Goal: Information Seeking & Learning: Understand process/instructions

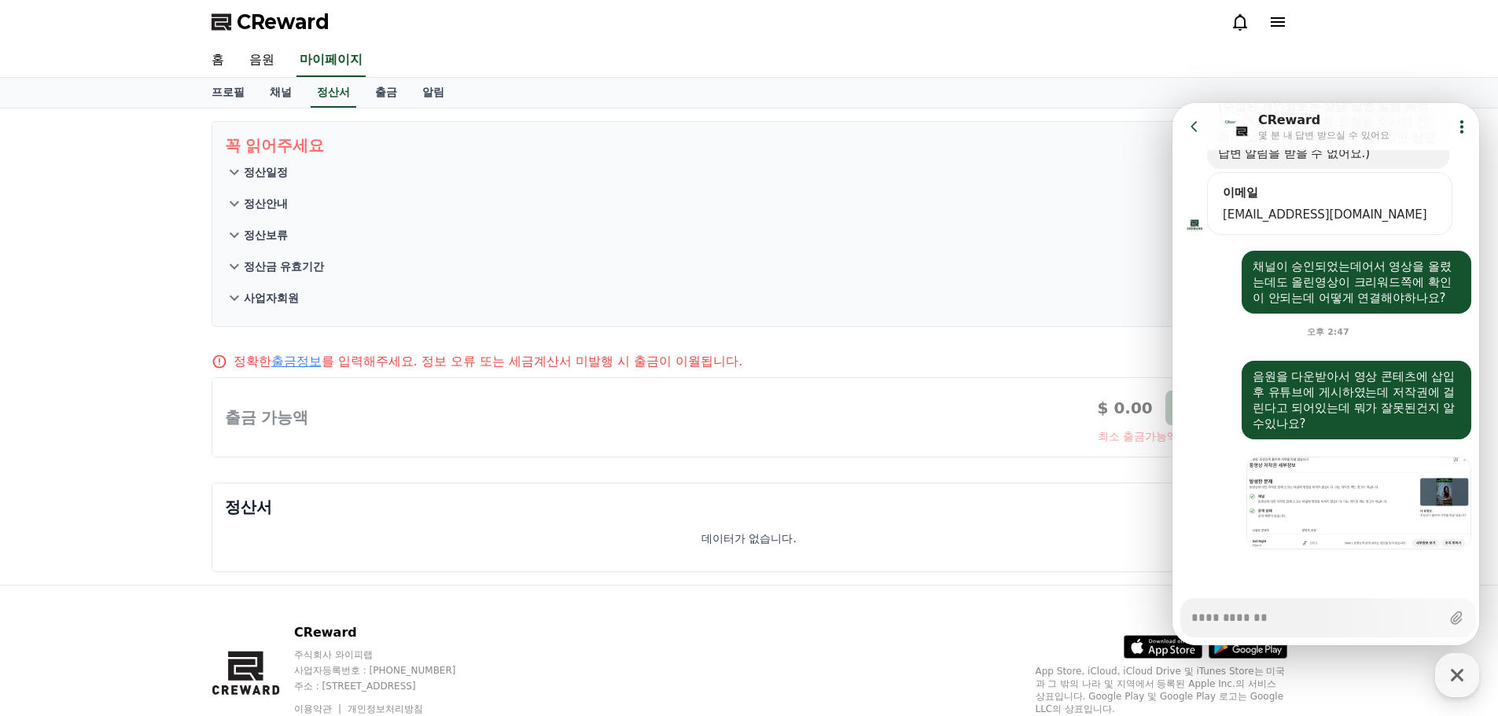
click at [280, 20] on span "CReward" at bounding box center [283, 21] width 93 height 25
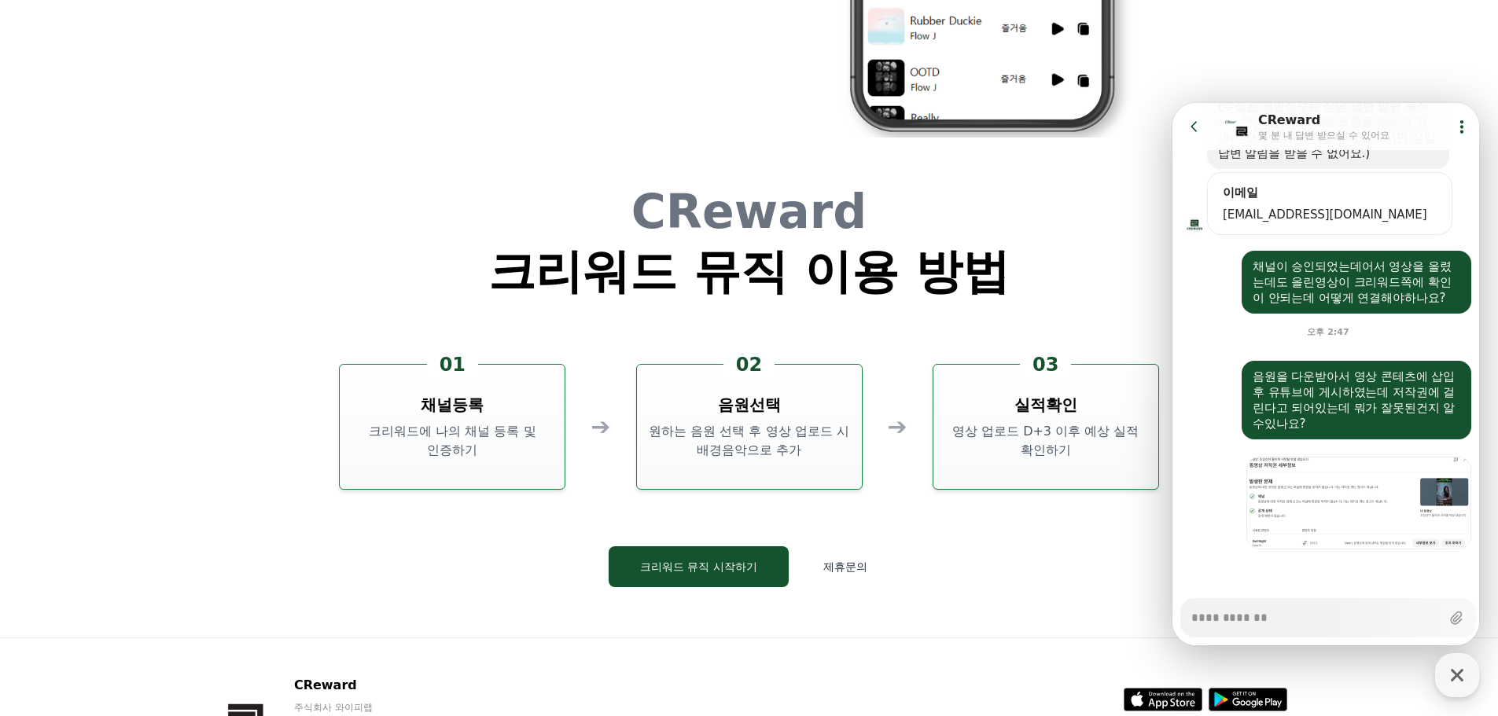
scroll to position [4259, 0]
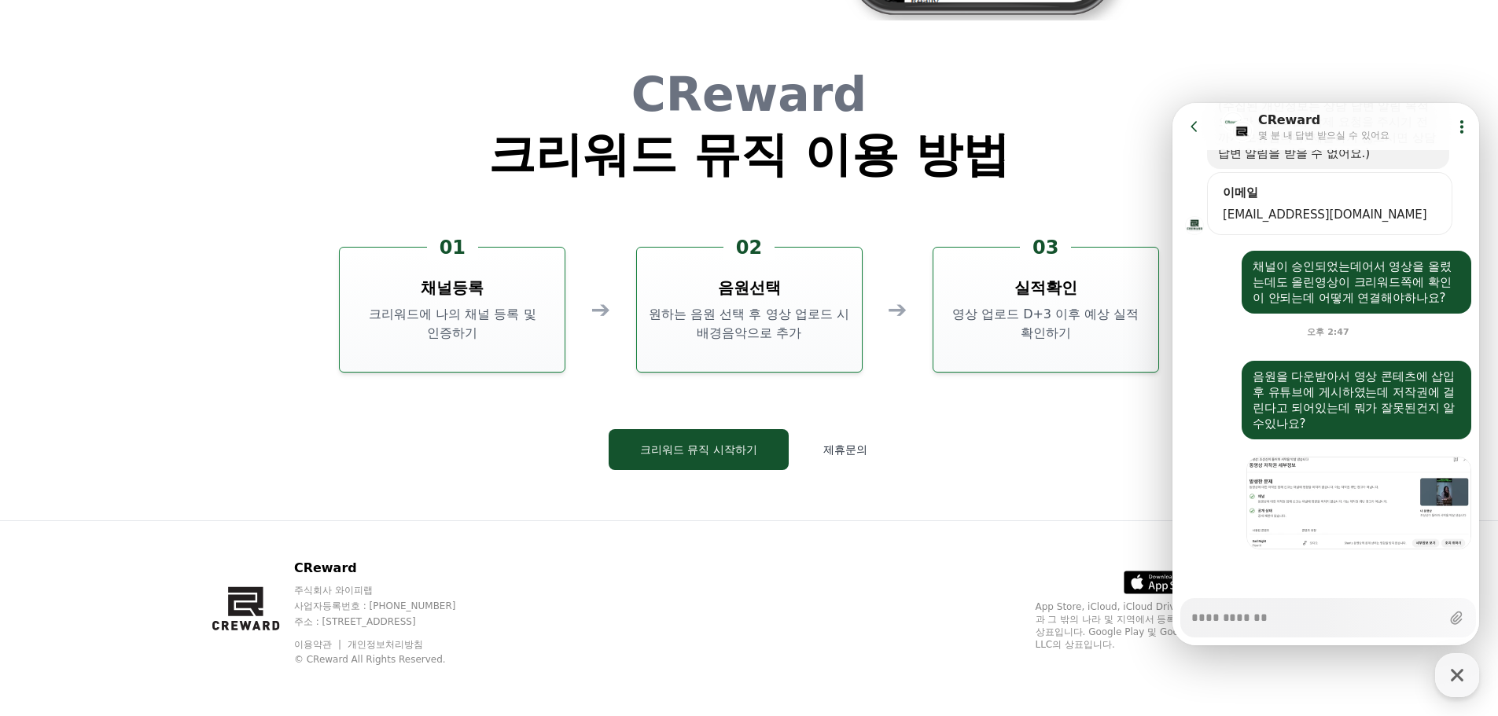
click at [1458, 124] on icon at bounding box center [1462, 127] width 16 height 16
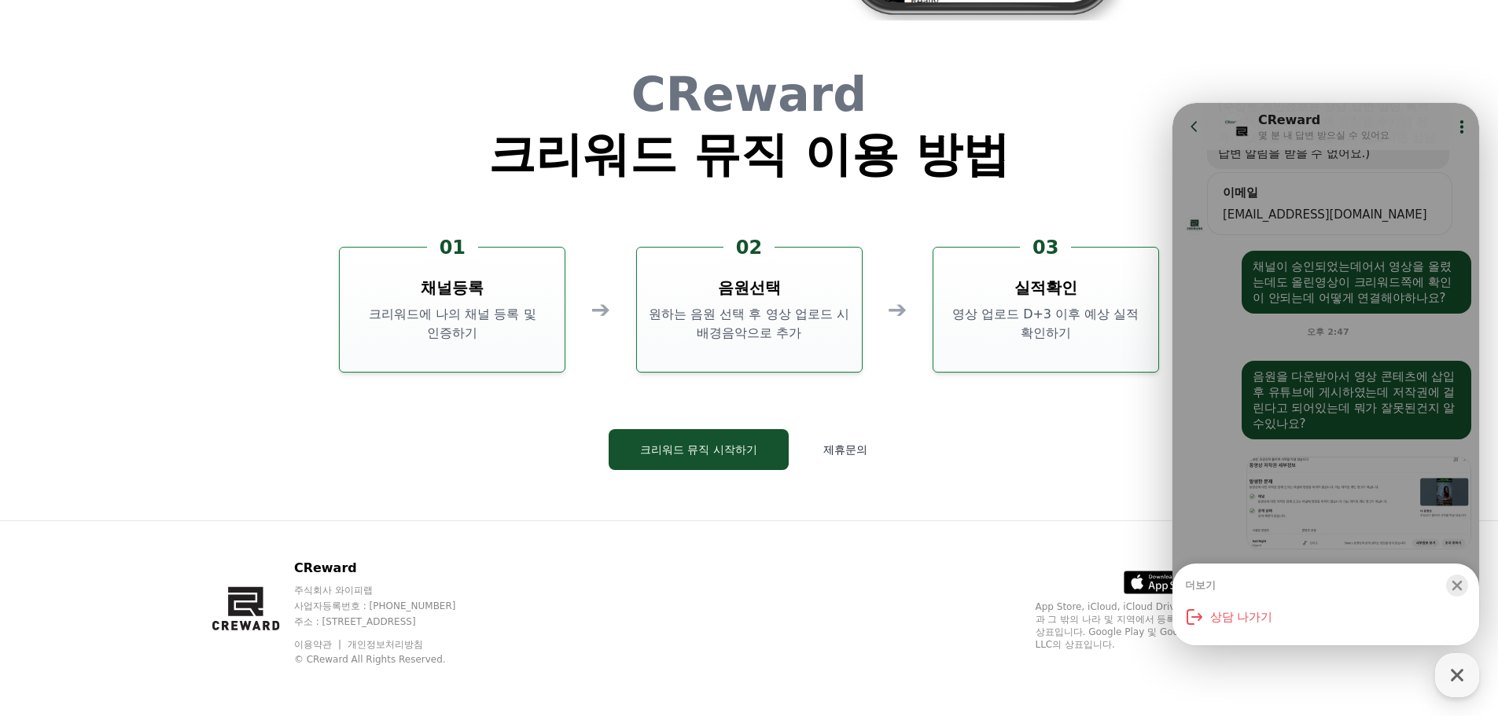
click at [1454, 576] on div "button" at bounding box center [1457, 586] width 22 height 22
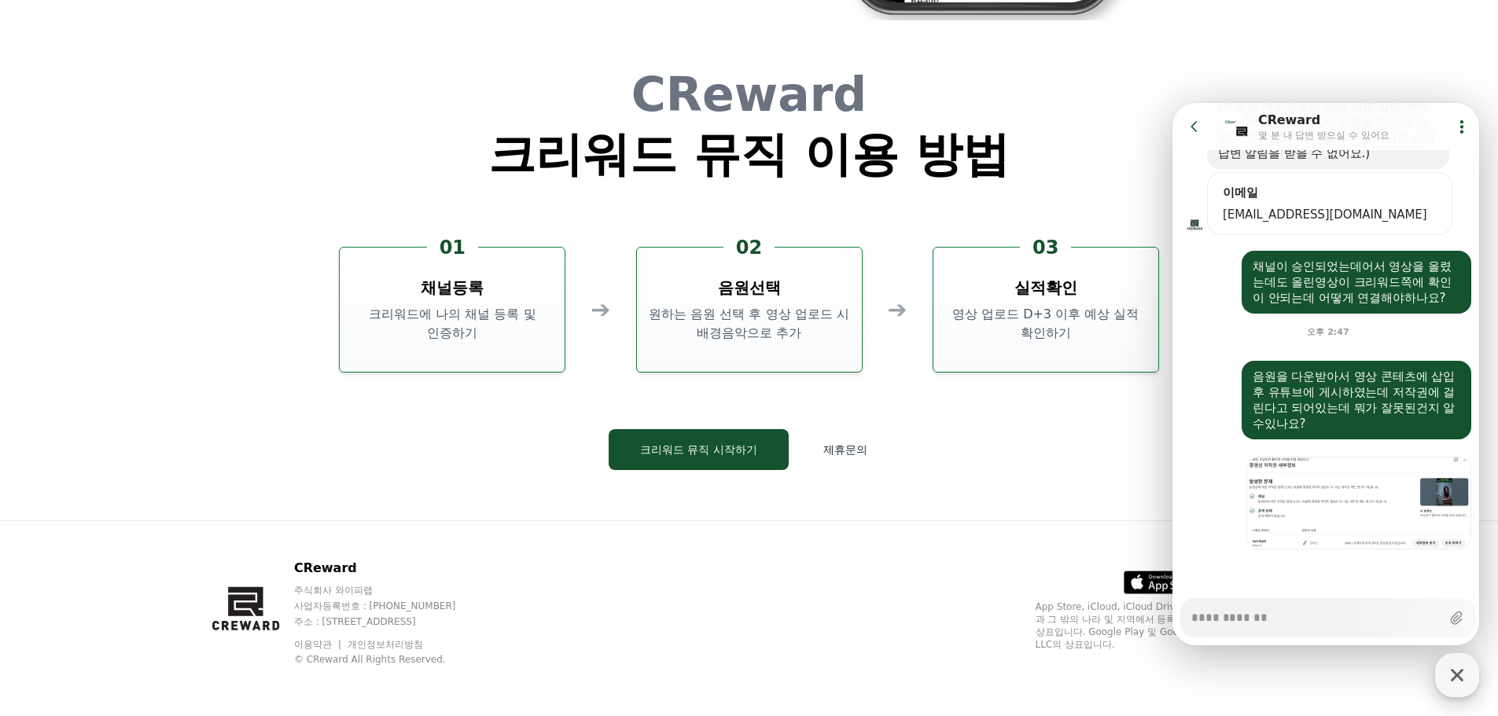
click at [1466, 671] on icon "button" at bounding box center [1457, 675] width 28 height 28
type textarea "*"
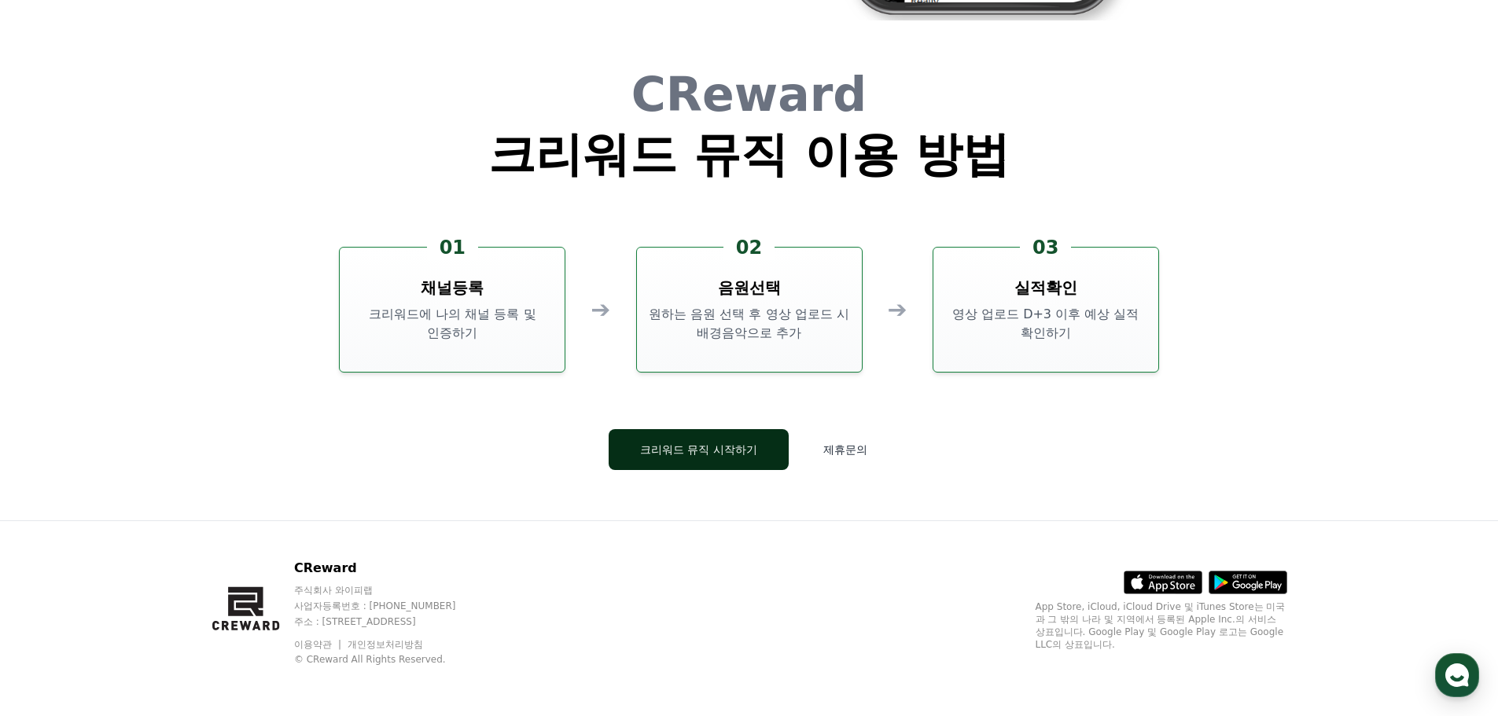
click at [725, 453] on button "크리워드 뮤직 시작하기" at bounding box center [698, 449] width 180 height 41
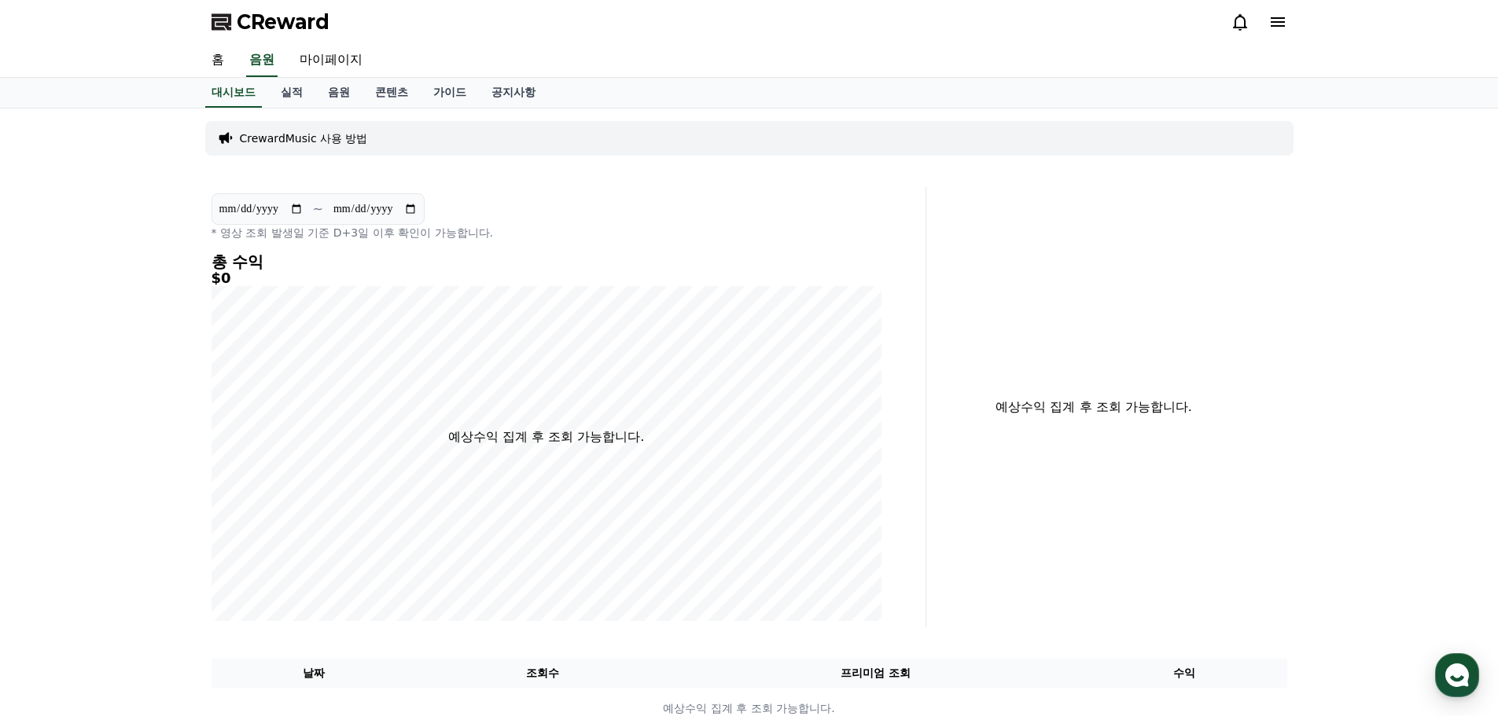
click at [297, 145] on p "CrewardMusic 사용 방법" at bounding box center [304, 138] width 128 height 16
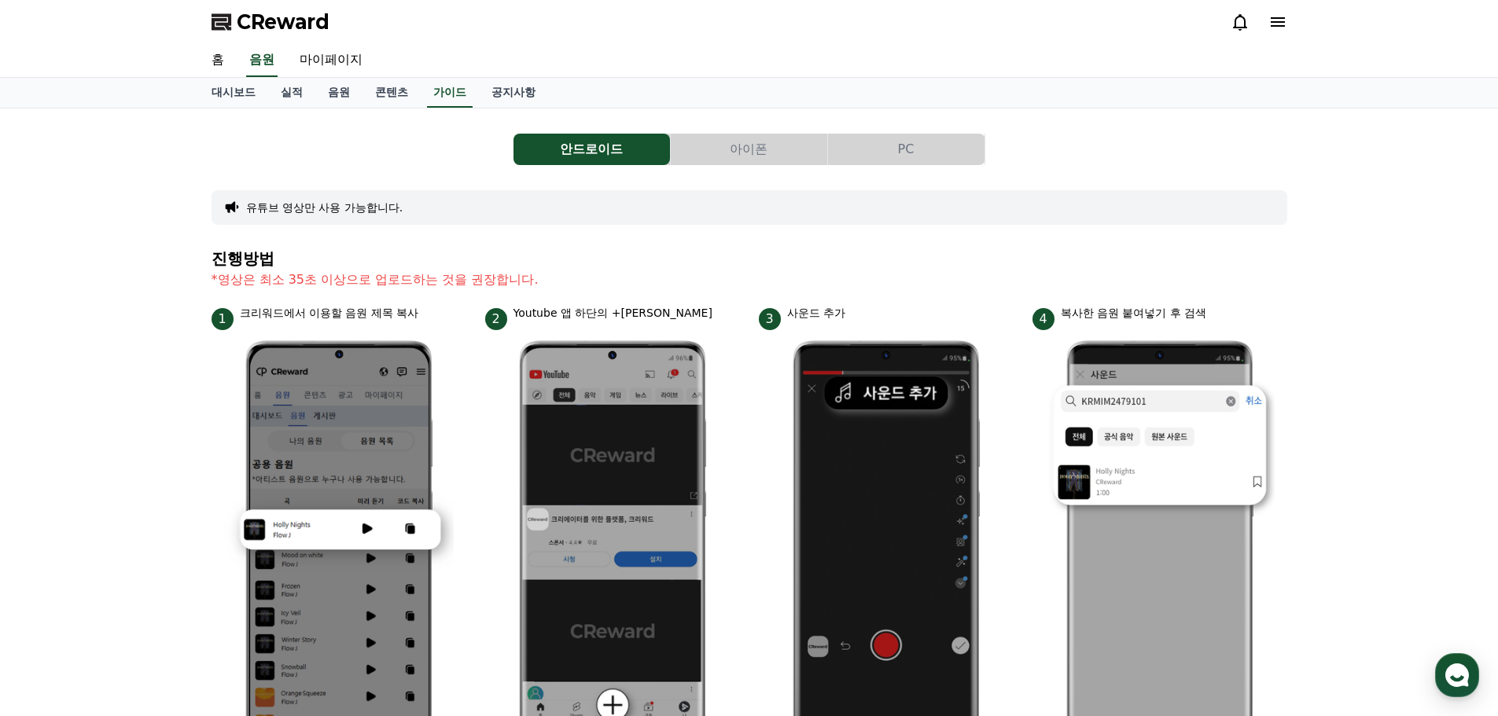
click at [927, 141] on button "PC" at bounding box center [906, 149] width 156 height 31
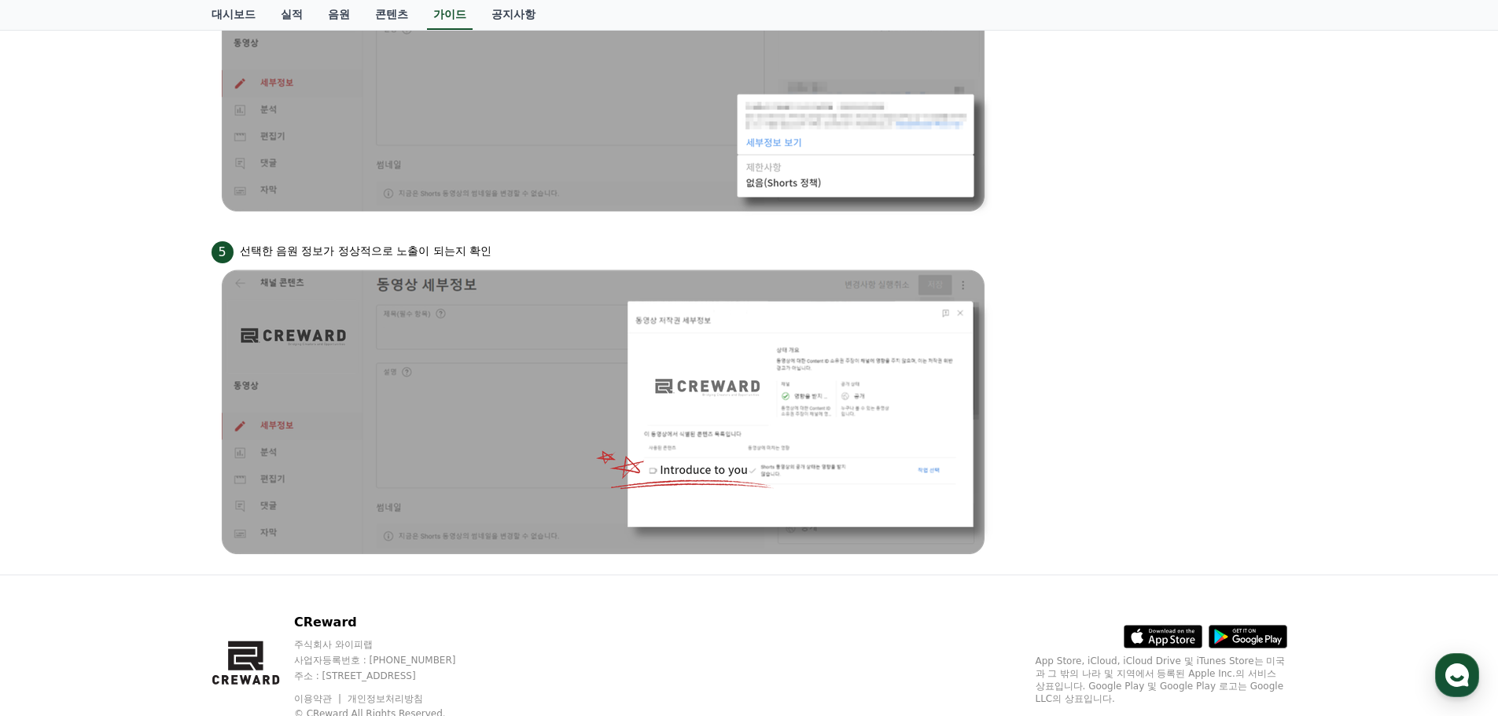
scroll to position [1443, 0]
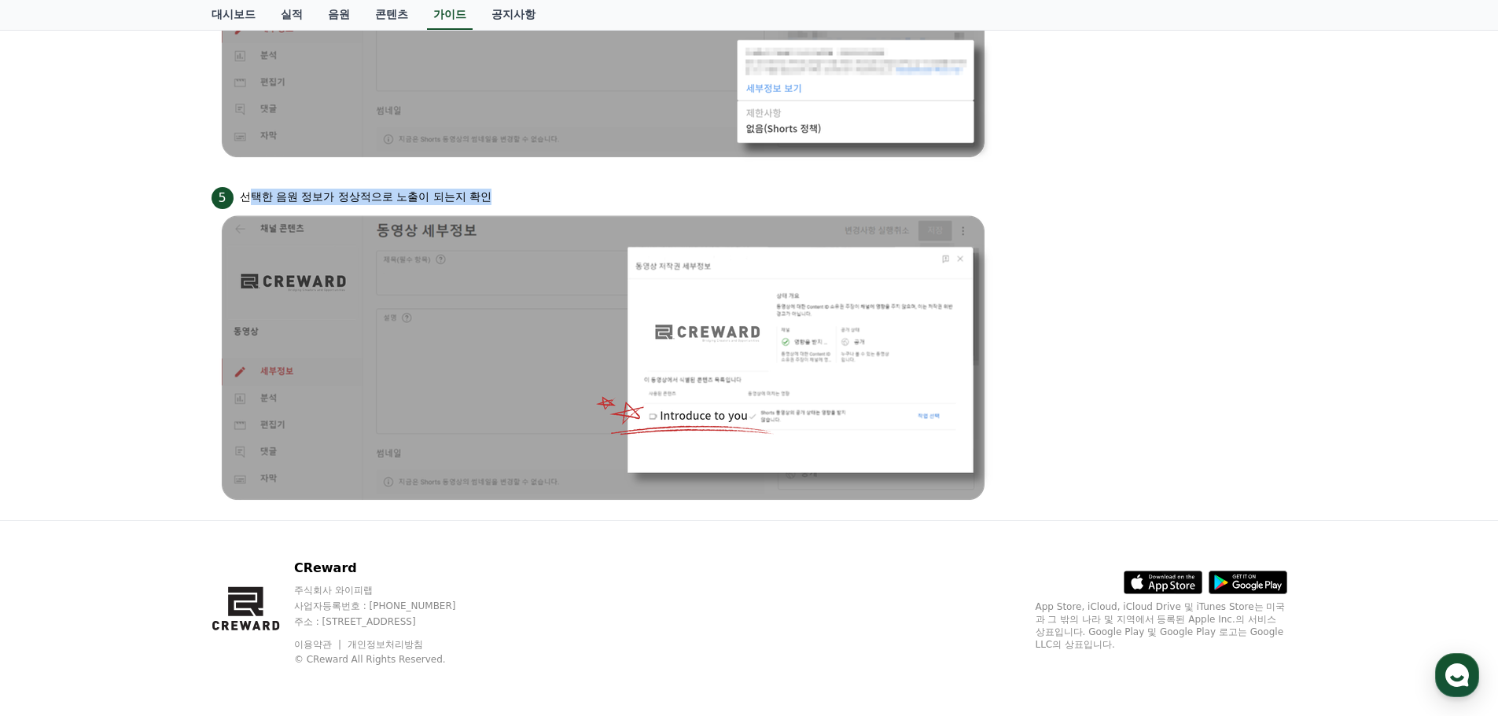
drag, startPoint x: 247, startPoint y: 197, endPoint x: 515, endPoint y: 201, distance: 268.1
click at [515, 201] on div "5 선택한 음원 정보가 정상적으로 노출이 되는지 확인" at bounding box center [748, 196] width 1075 height 25
click at [529, 193] on div "5 선택한 음원 정보가 정상적으로 노출이 되는지 확인" at bounding box center [748, 196] width 1075 height 25
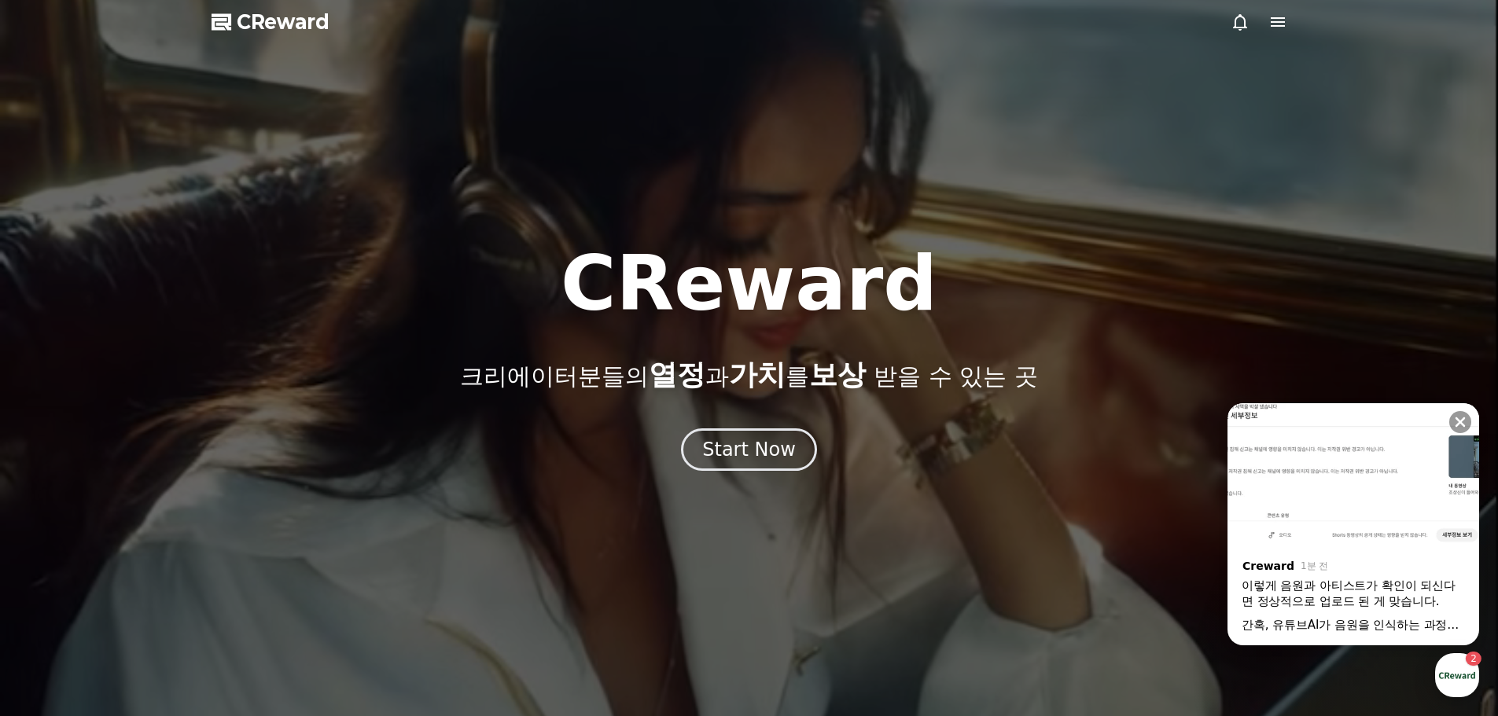
scroll to position [79, 0]
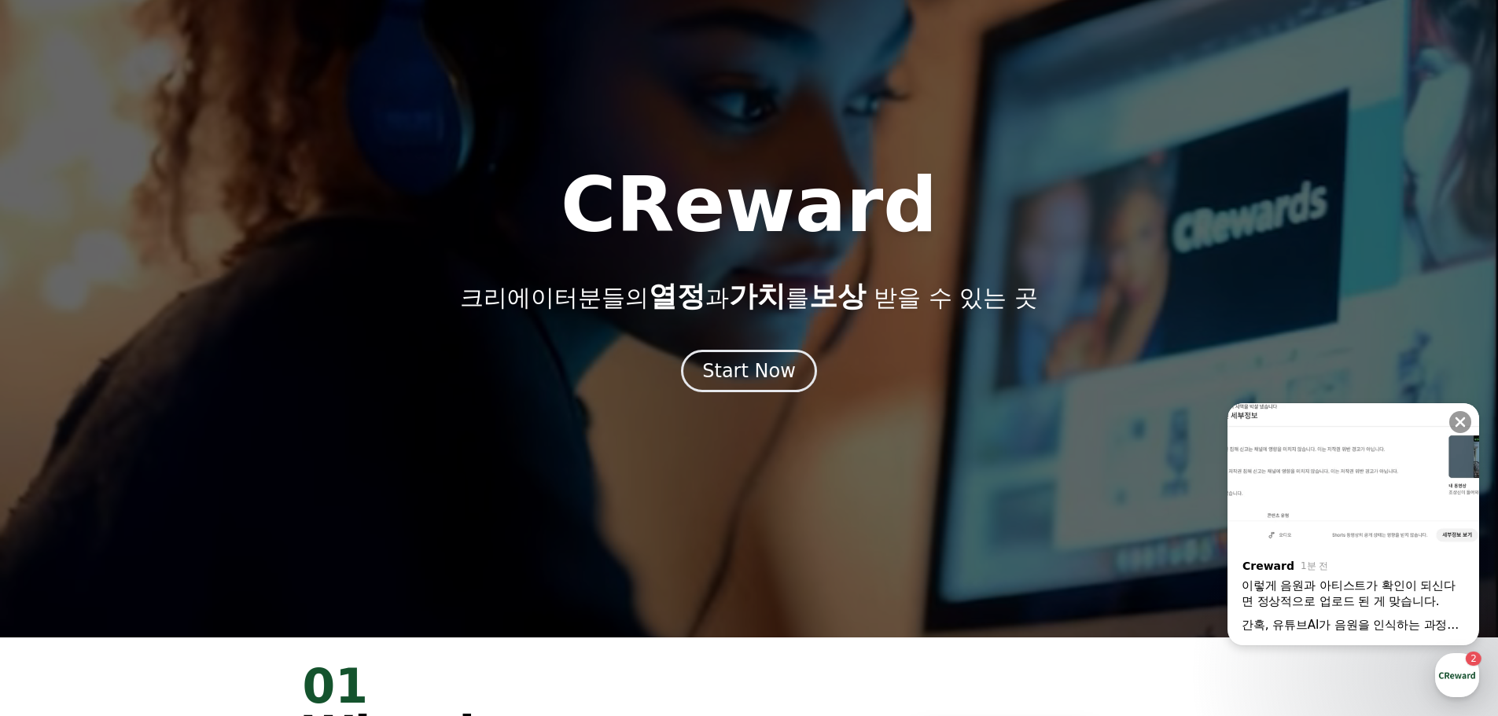
click at [1365, 524] on img at bounding box center [1353, 473] width 252 height 141
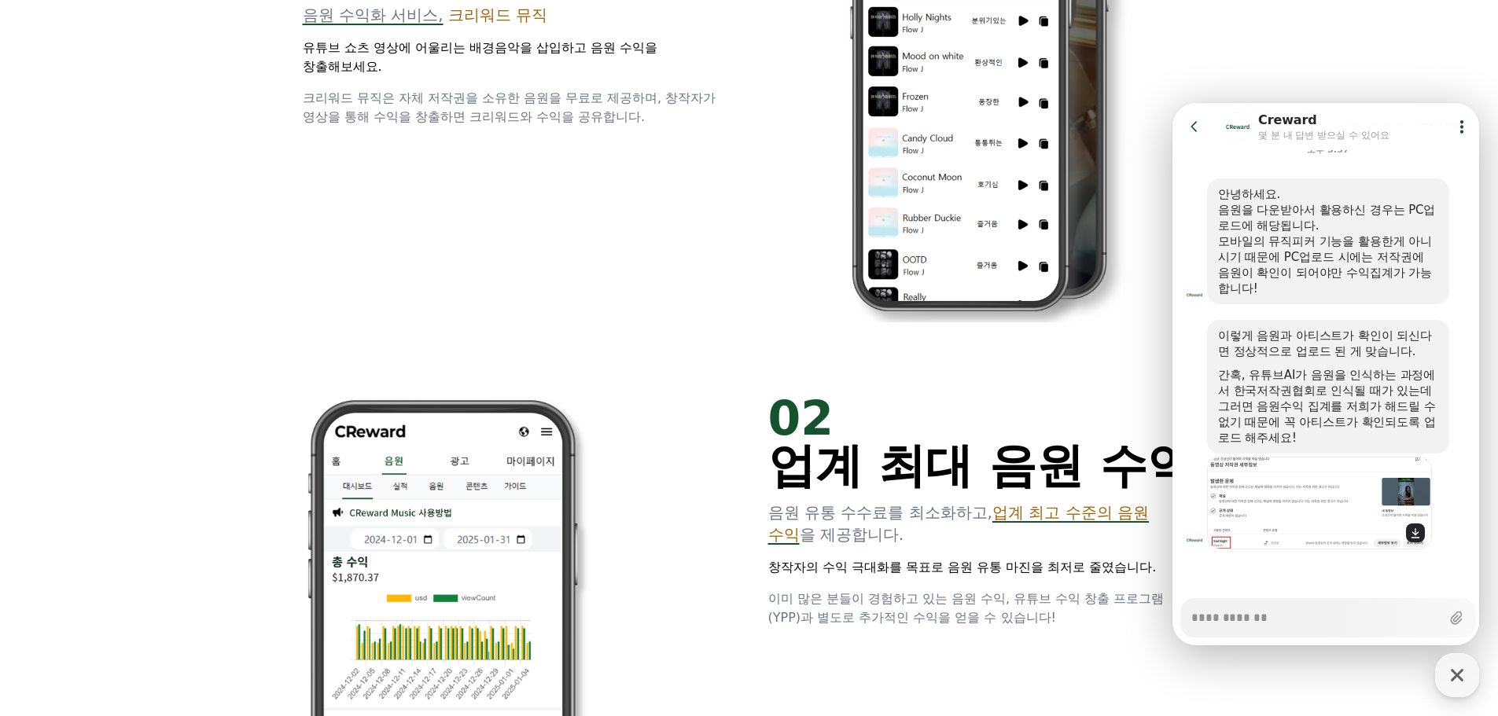
scroll to position [943, 0]
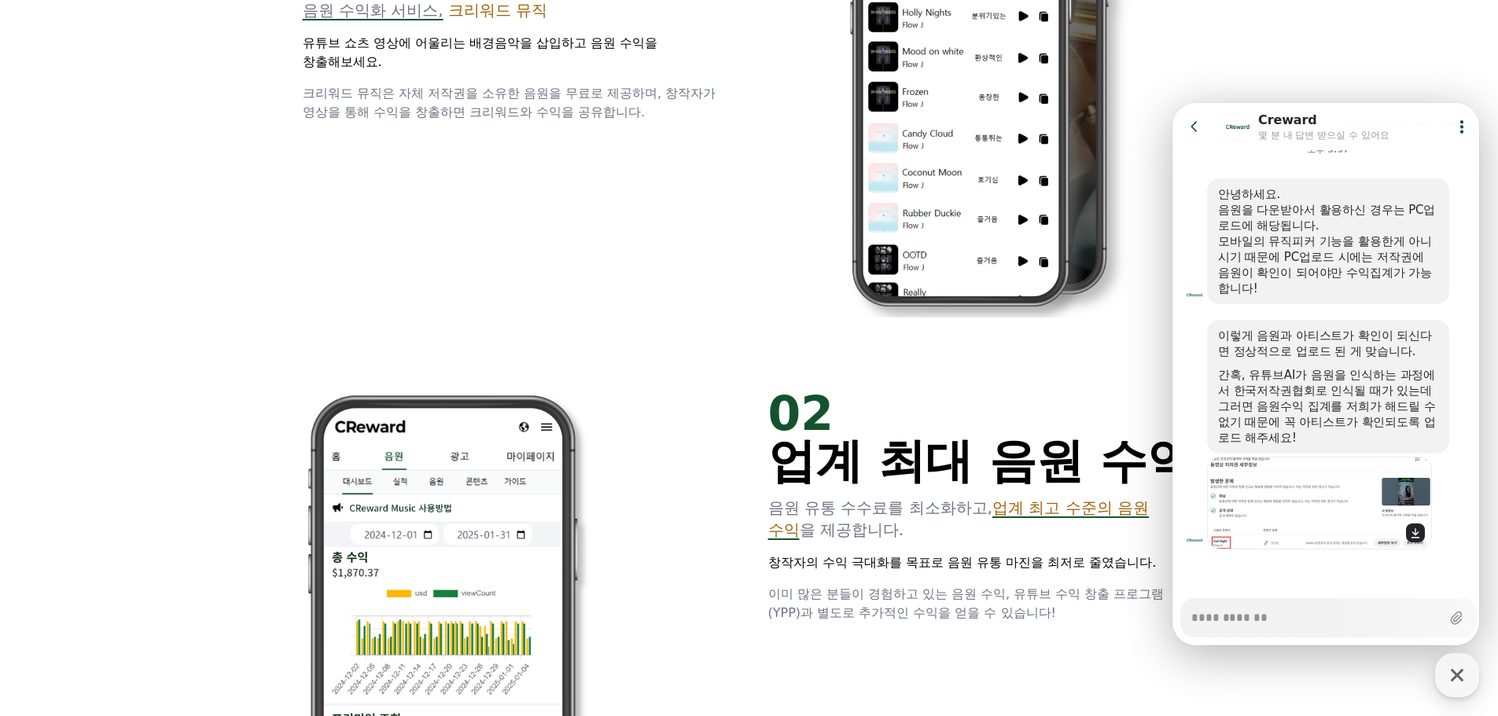
type textarea "*"
click at [1322, 509] on img at bounding box center [1318, 503] width 223 height 93
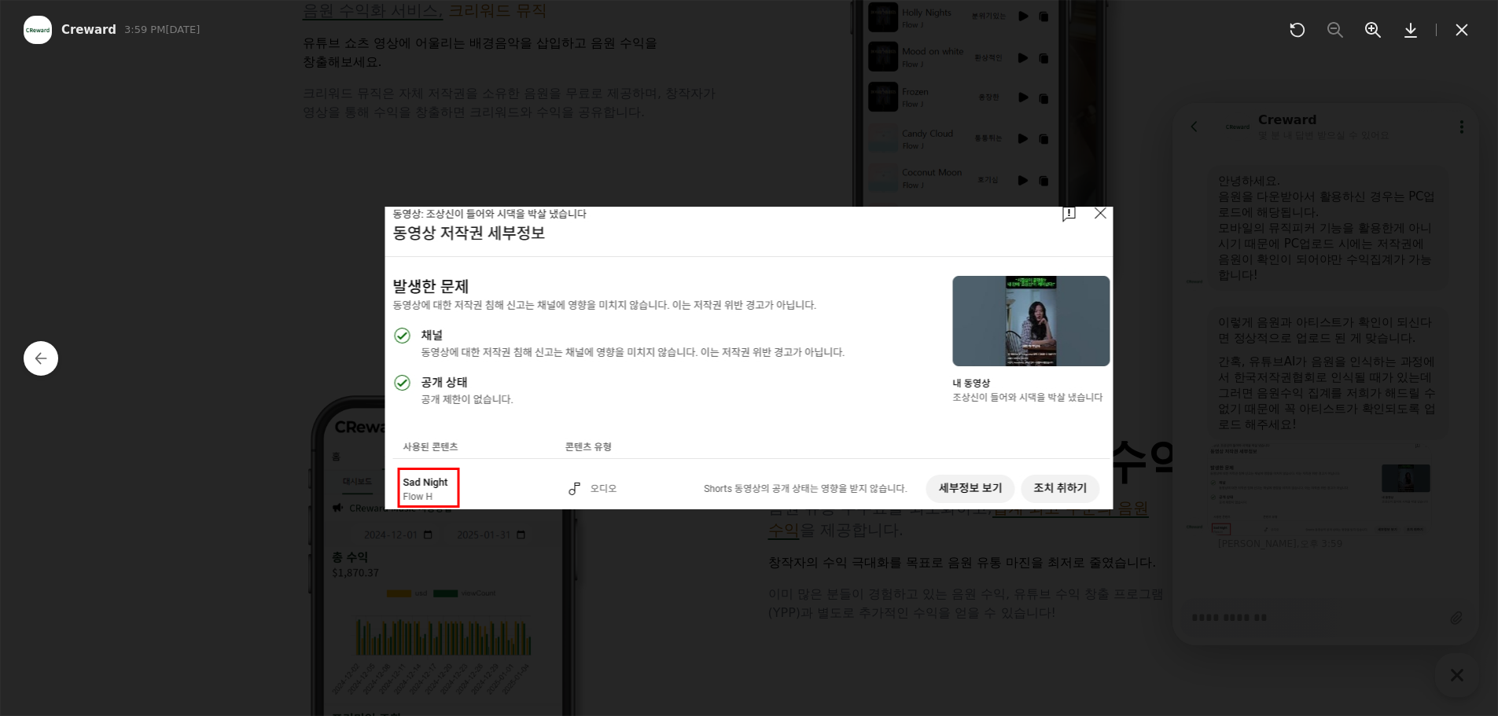
scroll to position [923, 0]
click at [1103, 225] on img at bounding box center [749, 358] width 728 height 303
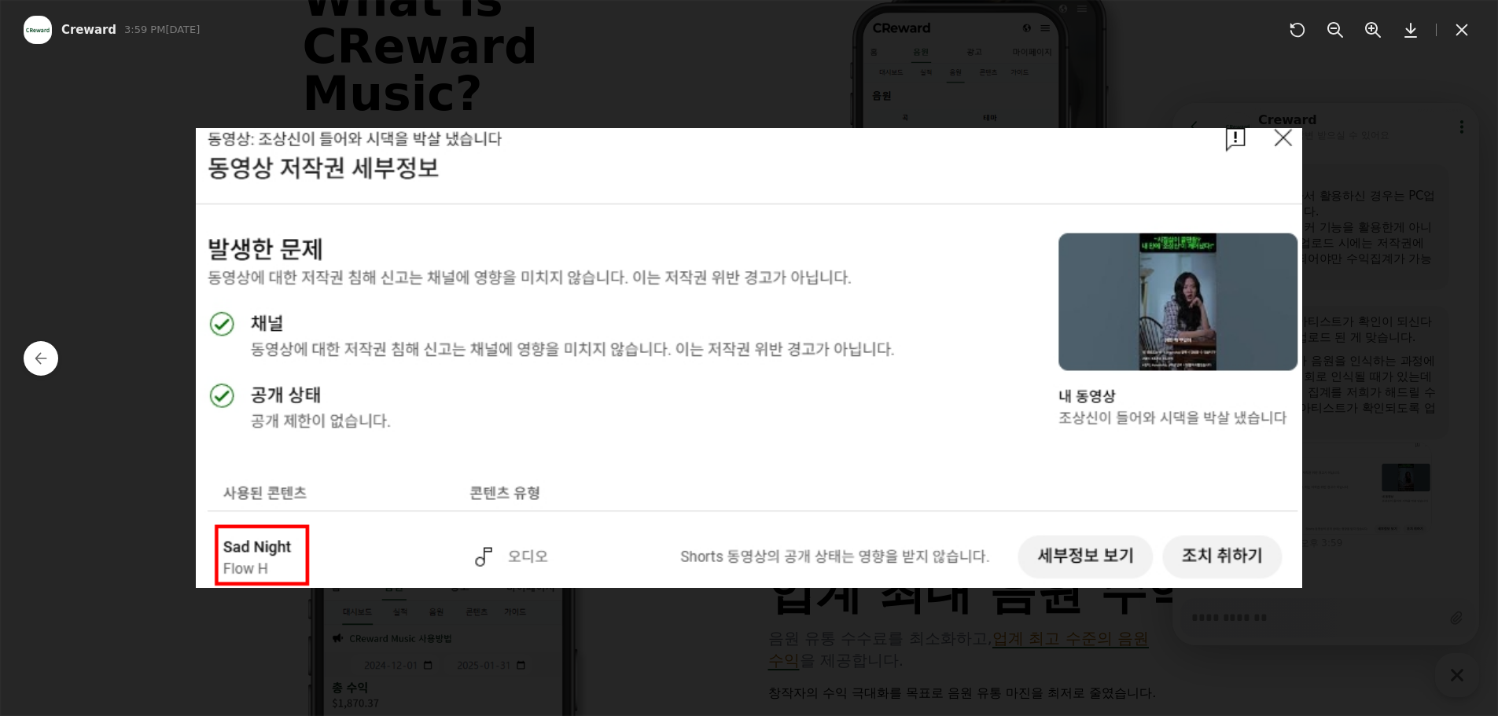
scroll to position [707, 0]
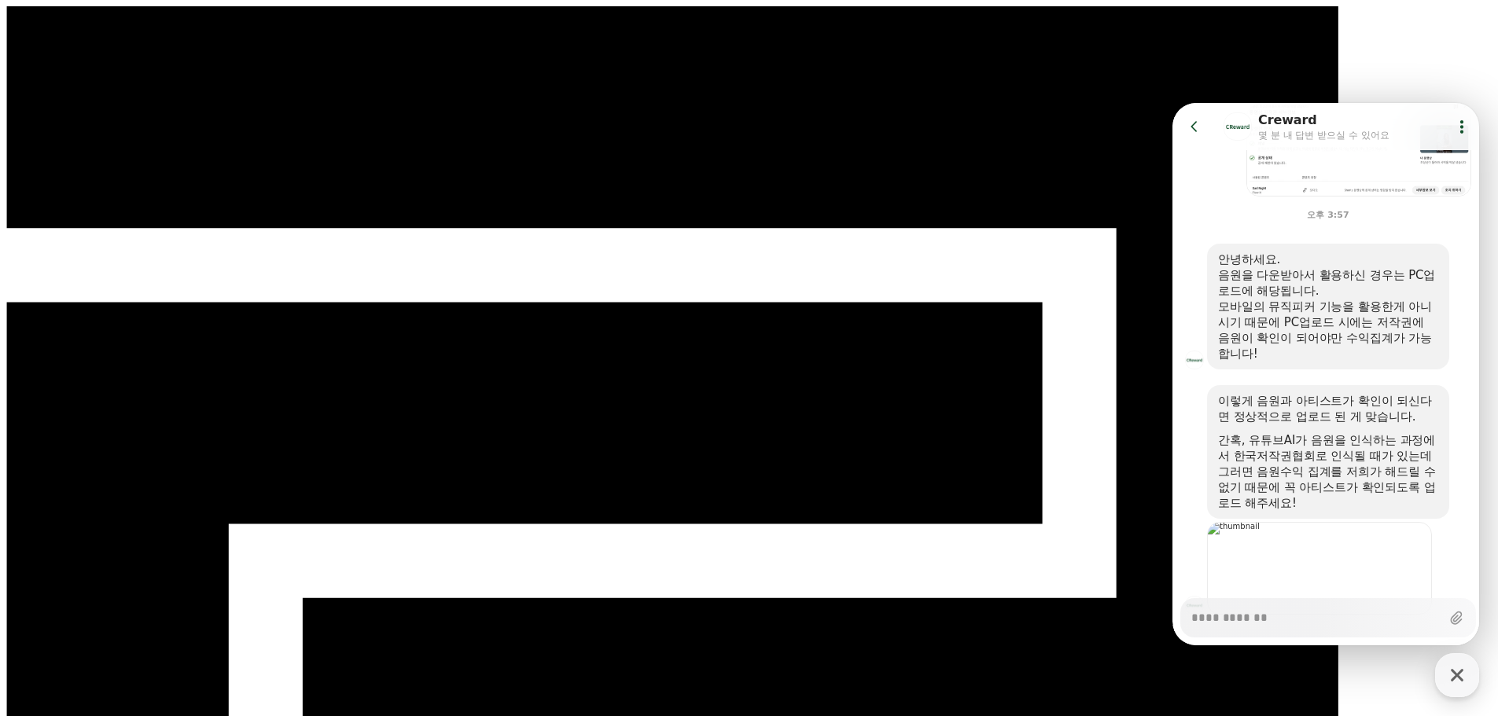
scroll to position [714, 0]
